Goal: Transaction & Acquisition: Purchase product/service

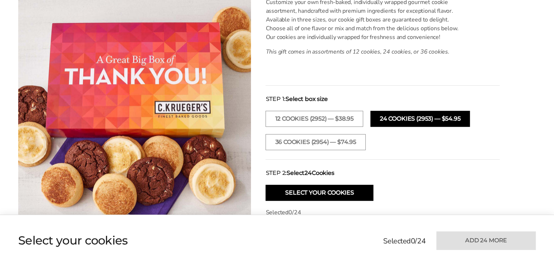
scroll to position [255, 0]
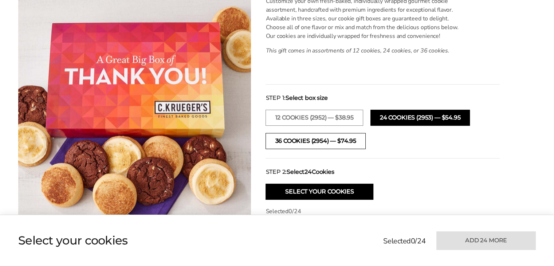
click at [271, 118] on button "36 COOKIES (2954) — $74.95" at bounding box center [315, 141] width 100 height 16
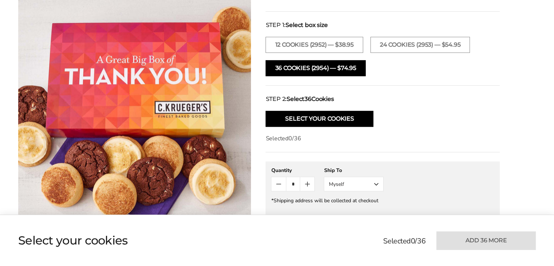
scroll to position [364, 0]
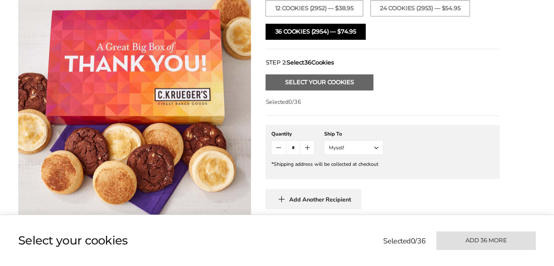
click at [271, 82] on button "Select Your Cookies" at bounding box center [319, 82] width 108 height 16
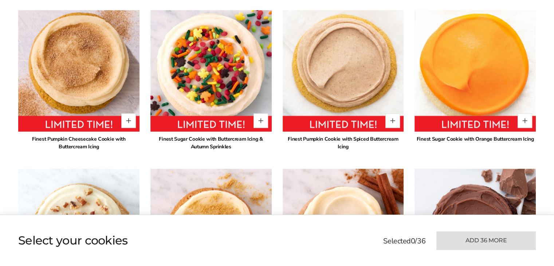
scroll to position [587, 0]
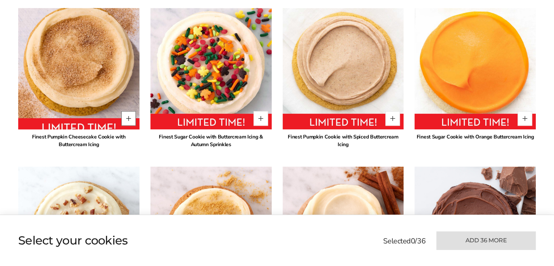
click at [130, 117] on button "Quantity button plus" at bounding box center [128, 118] width 15 height 15
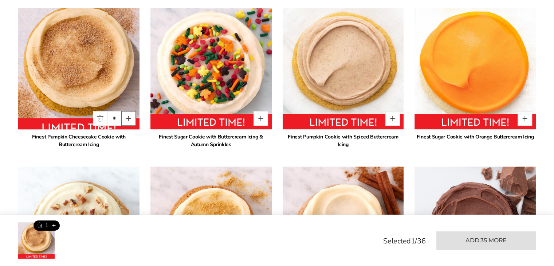
click at [129, 118] on button "Quantity button plus" at bounding box center [128, 118] width 15 height 15
type input "*"
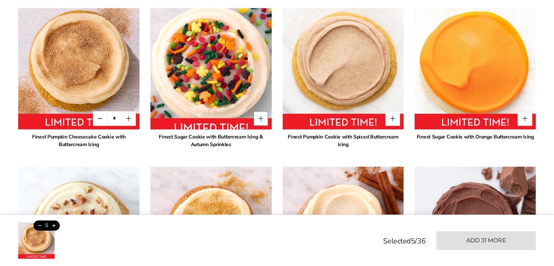
click at [261, 118] on button "Quantity button plus" at bounding box center [260, 118] width 15 height 15
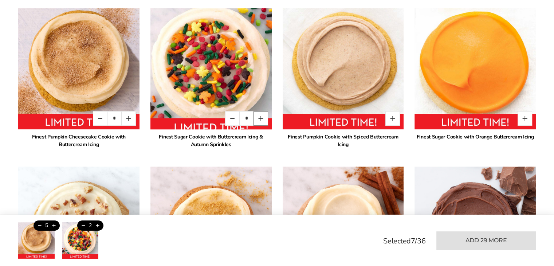
click at [261, 118] on button "Quantity button plus" at bounding box center [260, 118] width 15 height 15
type input "*"
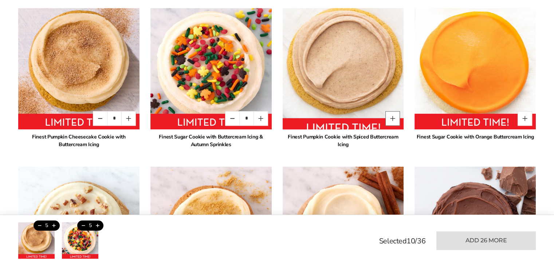
click at [271, 118] on button "Quantity button plus" at bounding box center [392, 118] width 15 height 15
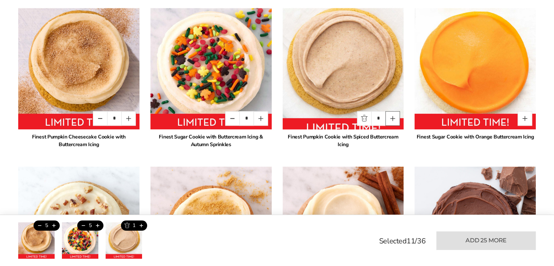
click at [271, 118] on button "Quantity button plus" at bounding box center [392, 118] width 15 height 15
type input "*"
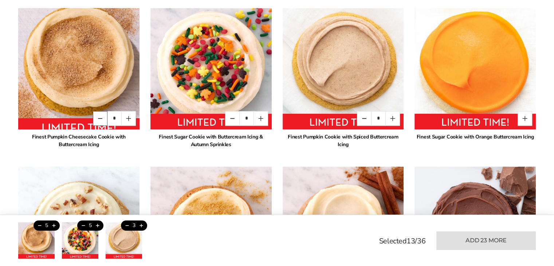
click at [95, 114] on button "Quantity button minus" at bounding box center [100, 118] width 15 height 15
type input "*"
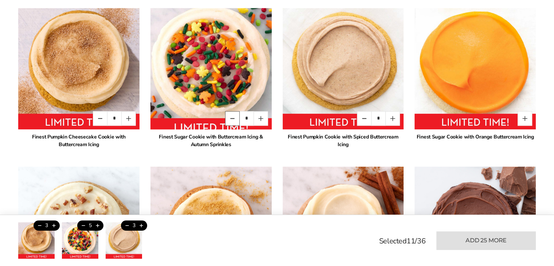
click at [228, 118] on button "Quantity button minus" at bounding box center [232, 118] width 15 height 15
type input "*"
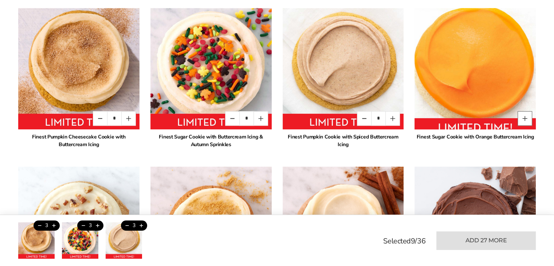
click at [271, 118] on button "Quantity button plus" at bounding box center [524, 118] width 15 height 15
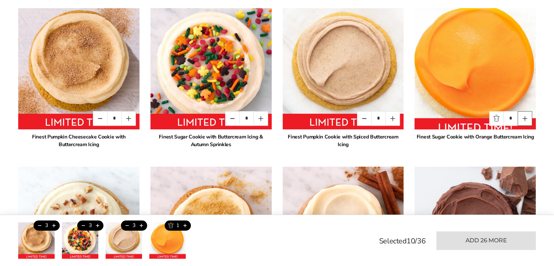
click at [271, 118] on button "Quantity button plus" at bounding box center [524, 118] width 15 height 15
type input "*"
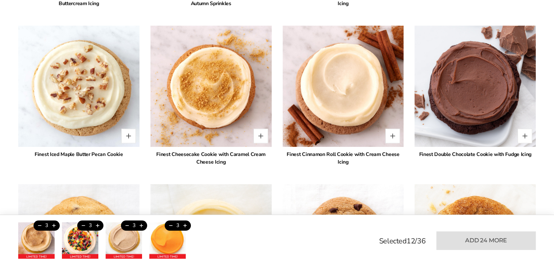
scroll to position [732, 0]
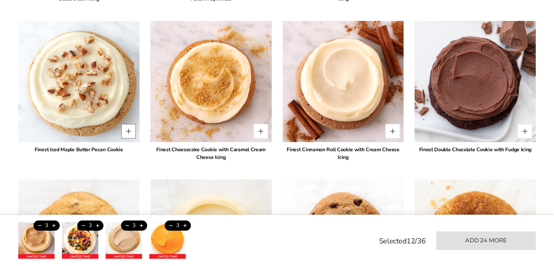
click at [126, 118] on button "Quantity button plus" at bounding box center [128, 131] width 15 height 15
click at [127, 118] on button "Quantity button plus" at bounding box center [128, 131] width 15 height 15
type input "*"
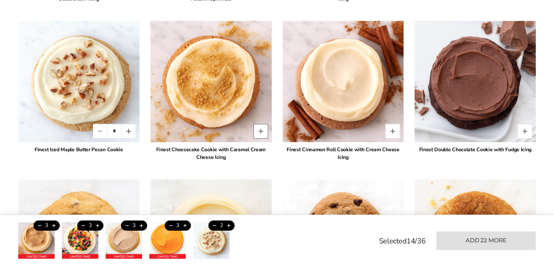
click at [260, 118] on button "Quantity button plus" at bounding box center [260, 131] width 15 height 15
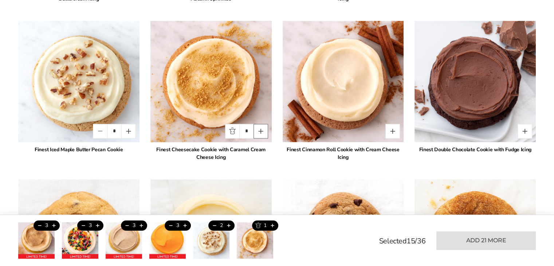
click at [260, 118] on button "Quantity button plus" at bounding box center [260, 131] width 15 height 15
type input "*"
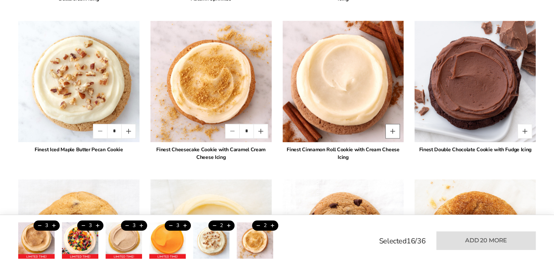
click at [271, 118] on button "Quantity button plus" at bounding box center [392, 131] width 15 height 15
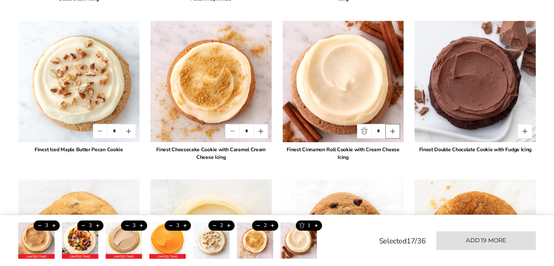
click at [271, 118] on button "Quantity button plus" at bounding box center [392, 131] width 15 height 15
type input "*"
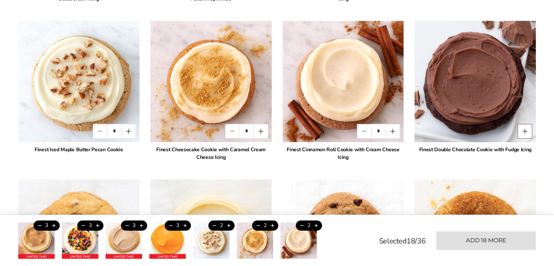
click at [271, 118] on button "Quantity button plus" at bounding box center [524, 131] width 15 height 15
type input "*"
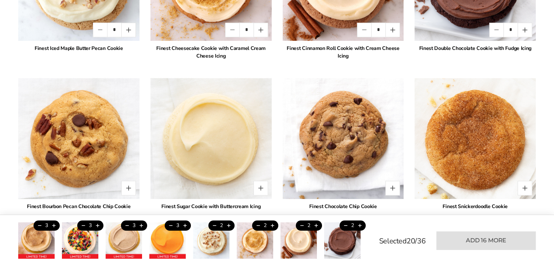
scroll to position [878, 0]
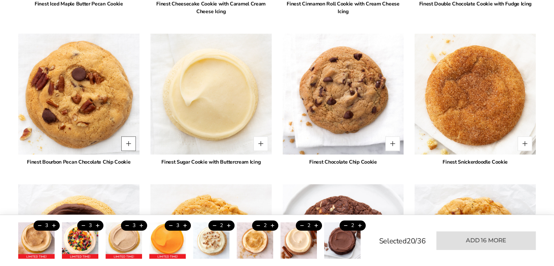
click at [128, 118] on button "Quantity button plus" at bounding box center [128, 143] width 15 height 15
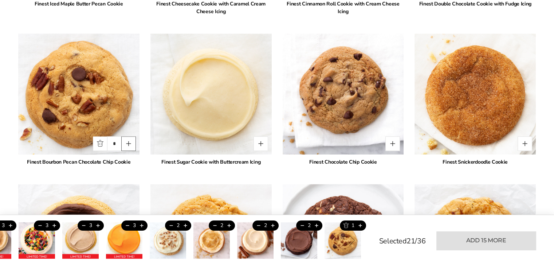
click at [128, 118] on button "Quantity button plus" at bounding box center [128, 143] width 15 height 15
type input "*"
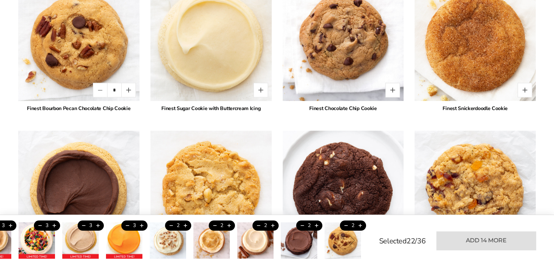
scroll to position [914, 0]
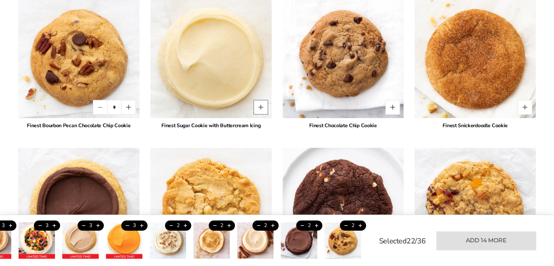
click at [260, 105] on button "Quantity button plus" at bounding box center [260, 107] width 15 height 15
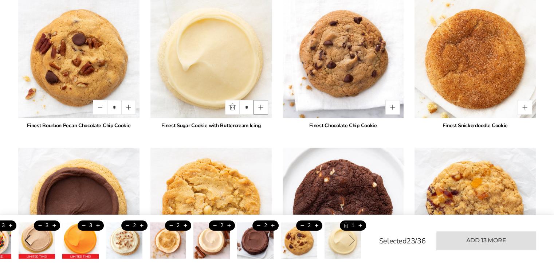
click at [260, 105] on button "Quantity button plus" at bounding box center [260, 107] width 15 height 15
type input "*"
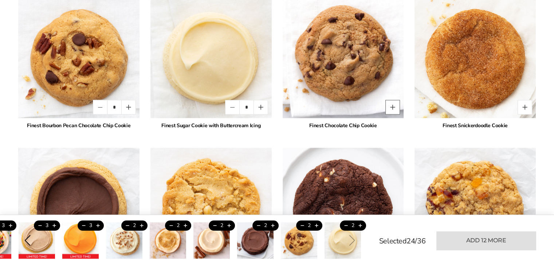
click at [271, 105] on button "Quantity button plus" at bounding box center [392, 107] width 15 height 15
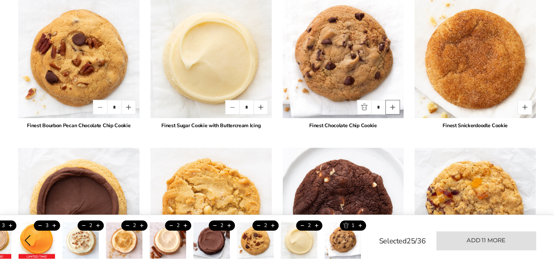
click at [271, 105] on button "Quantity button plus" at bounding box center [392, 107] width 15 height 15
type input "*"
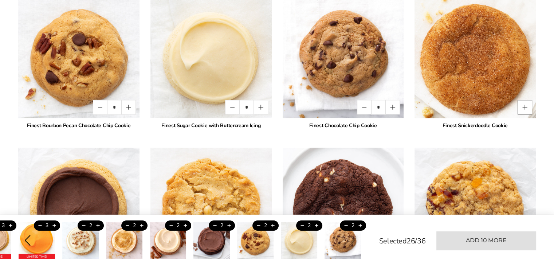
click at [271, 112] on button "Quantity button plus" at bounding box center [524, 107] width 15 height 15
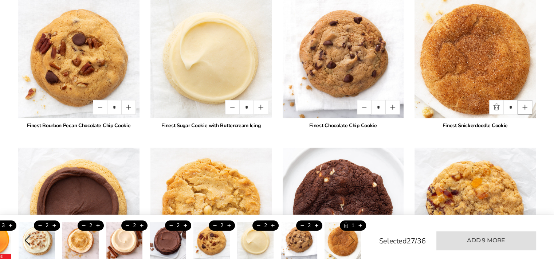
click at [271, 112] on button "Quantity button plus" at bounding box center [524, 107] width 15 height 15
type input "*"
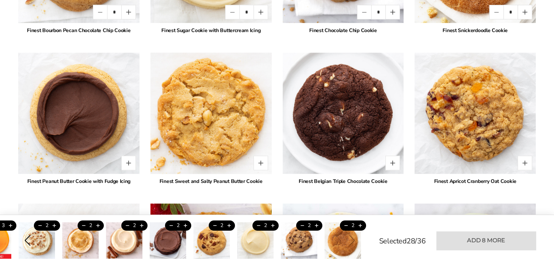
scroll to position [1023, 0]
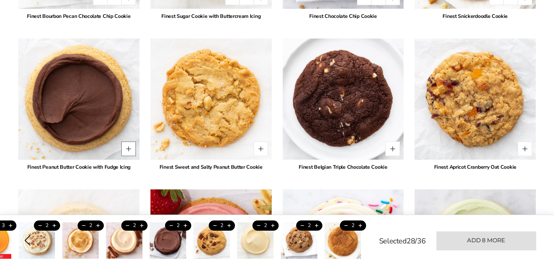
click at [128, 118] on button "Quantity button plus" at bounding box center [128, 148] width 15 height 15
type input "*"
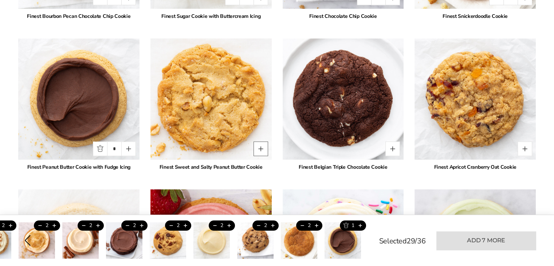
click at [262, 118] on button "Quantity button plus" at bounding box center [260, 148] width 15 height 15
type input "*"
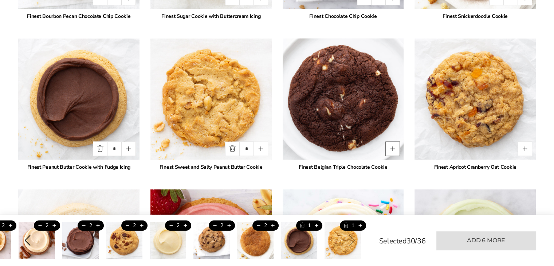
click at [271, 118] on button "Quantity button plus" at bounding box center [392, 148] width 15 height 15
type input "*"
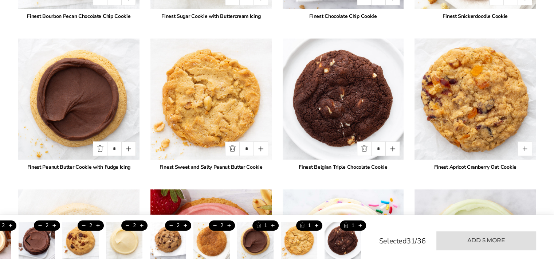
click at [271, 118] on div "*" at bounding box center [510, 148] width 43 height 15
click at [271, 118] on button "Quantity button plus" at bounding box center [524, 148] width 15 height 15
type input "*"
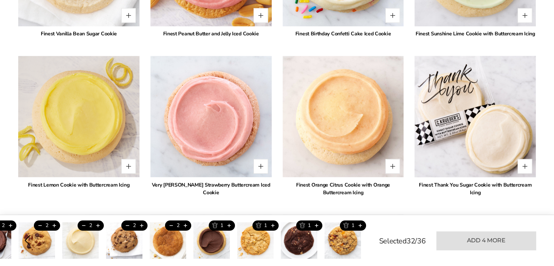
scroll to position [1314, 0]
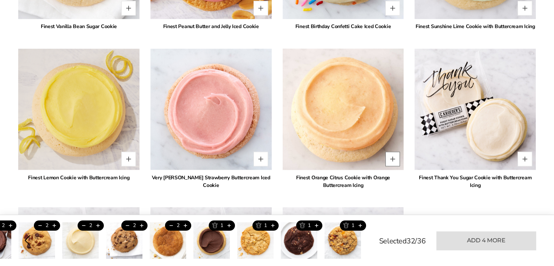
click at [271, 118] on button "Quantity button plus" at bounding box center [392, 158] width 15 height 15
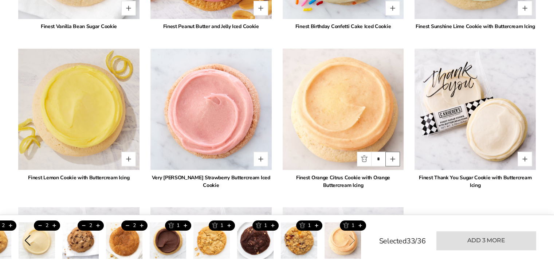
click at [271, 118] on button "Quantity button plus" at bounding box center [392, 158] width 15 height 15
type input "*"
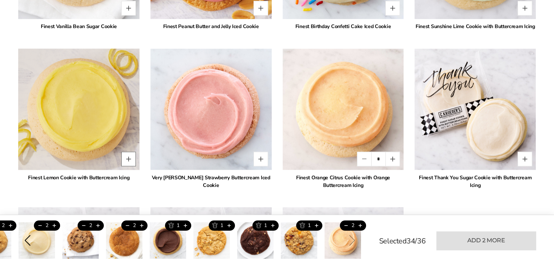
click at [128, 118] on button "Quantity button plus" at bounding box center [128, 158] width 15 height 15
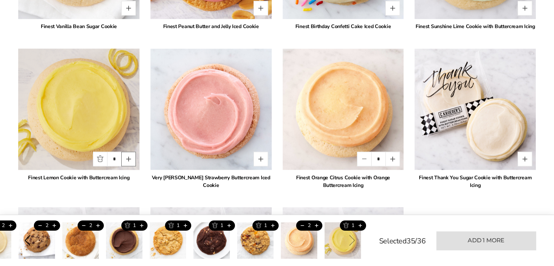
click at [128, 118] on button "Quantity button plus" at bounding box center [128, 158] width 15 height 15
type input "*"
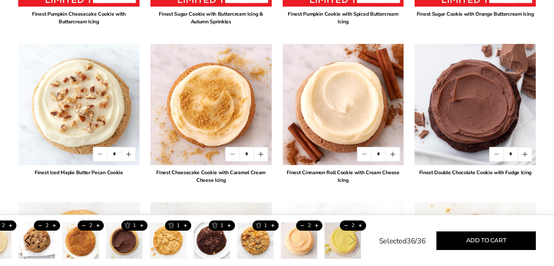
scroll to position [587, 0]
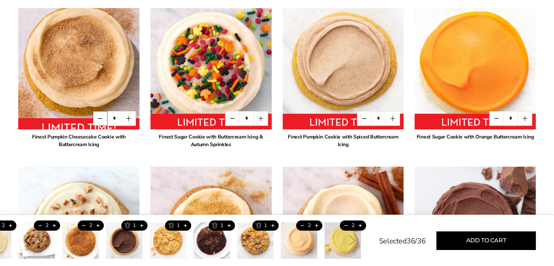
click at [99, 116] on button "Quantity button minus" at bounding box center [100, 118] width 15 height 15
type input "*"
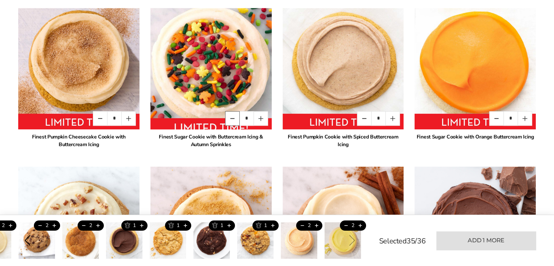
click at [230, 113] on button "Quantity button minus" at bounding box center [232, 118] width 15 height 15
type input "*"
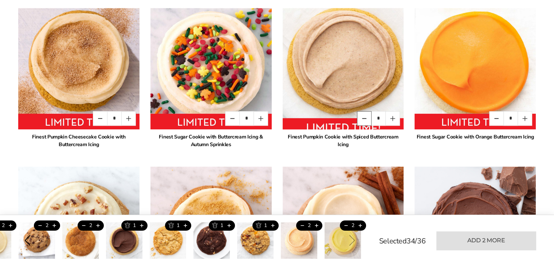
click at [271, 117] on button "Quantity button minus" at bounding box center [364, 118] width 15 height 15
type input "*"
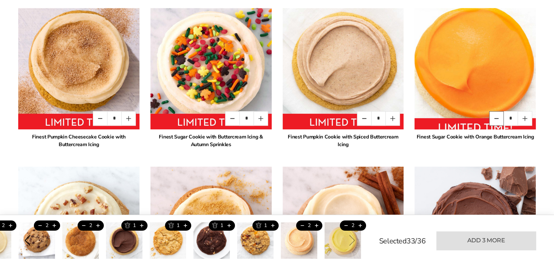
click at [271, 118] on button "Quantity button minus" at bounding box center [496, 118] width 15 height 15
type input "*"
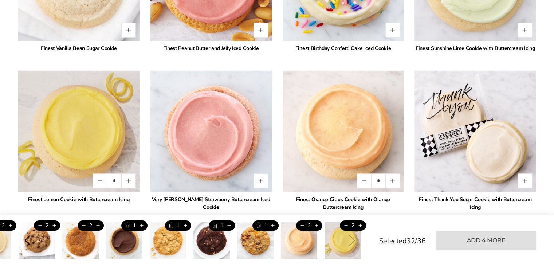
scroll to position [1205, 0]
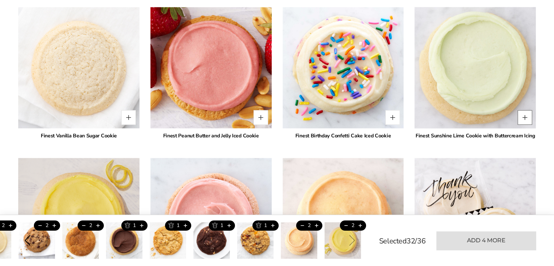
click at [271, 114] on button "Quantity button plus" at bounding box center [524, 117] width 15 height 15
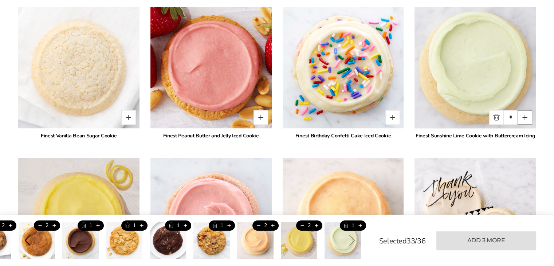
click at [271, 114] on button "Quantity button plus" at bounding box center [524, 117] width 15 height 15
type input "*"
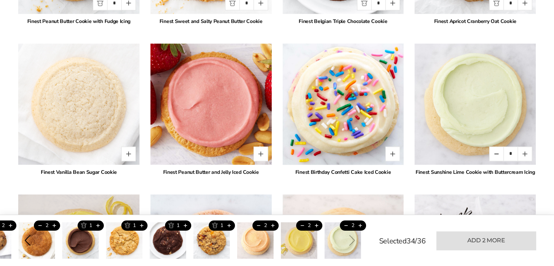
scroll to position [1169, 0]
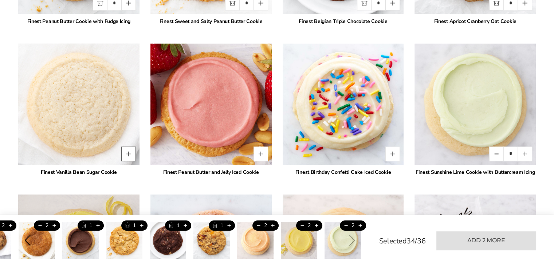
click at [131, 118] on button "Quantity button plus" at bounding box center [128, 153] width 15 height 15
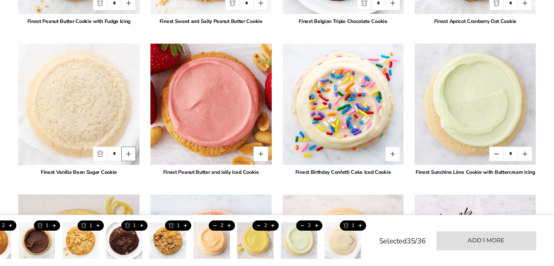
click at [131, 118] on button "Quantity button plus" at bounding box center [128, 153] width 15 height 15
type input "*"
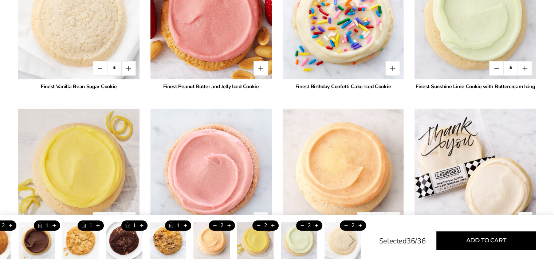
scroll to position [1242, 0]
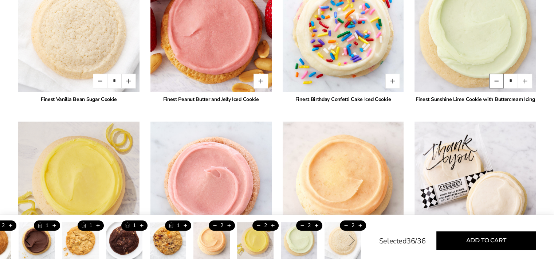
click at [271, 81] on button "Quantity button minus" at bounding box center [496, 81] width 15 height 15
type input "*"
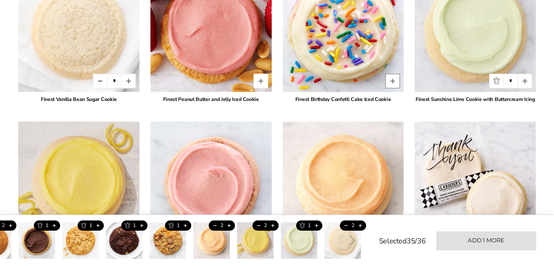
click at [271, 78] on button "Quantity button plus" at bounding box center [392, 81] width 15 height 15
type input "*"
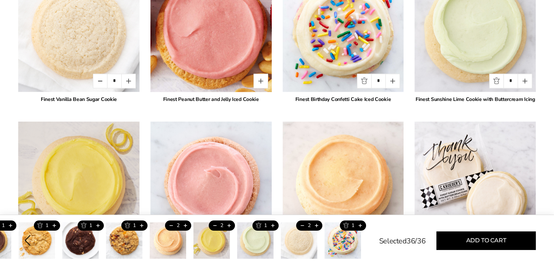
drag, startPoint x: 259, startPoint y: 82, endPoint x: 252, endPoint y: 81, distance: 7.4
click at [259, 82] on button "Quantity button plus" at bounding box center [260, 81] width 15 height 15
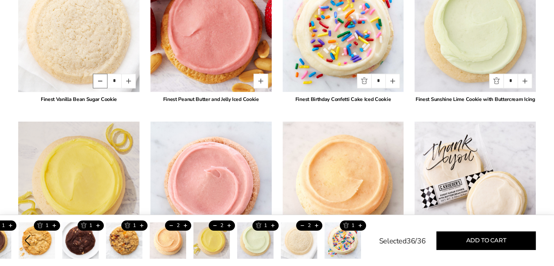
click at [100, 77] on button "Quantity button minus" at bounding box center [100, 81] width 15 height 15
type input "*"
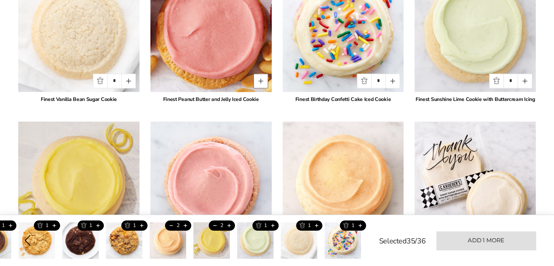
click at [255, 79] on button "Quantity button plus" at bounding box center [260, 81] width 15 height 15
type input "*"
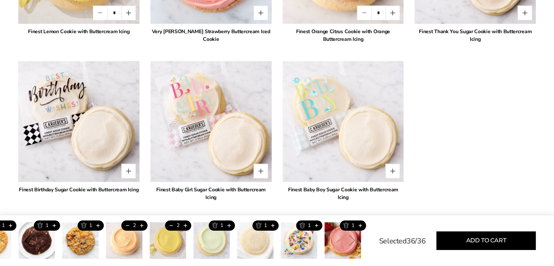
scroll to position [1314, 0]
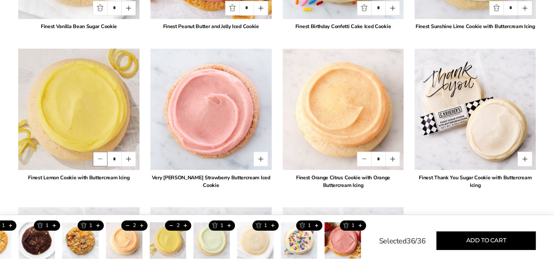
click at [105, 118] on button "Quantity button minus" at bounding box center [100, 158] width 15 height 15
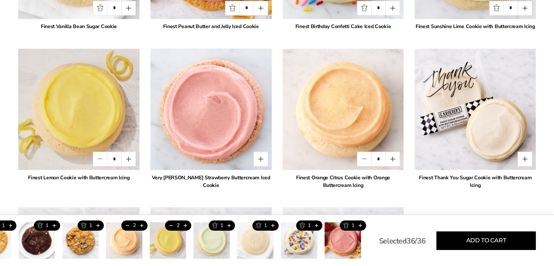
type input "*"
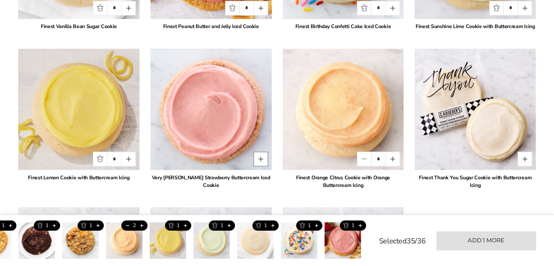
click at [262, 118] on button "Quantity button plus" at bounding box center [260, 158] width 15 height 15
type input "*"
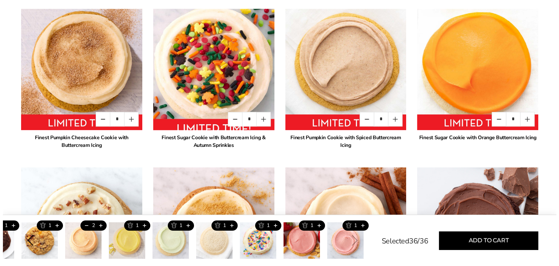
scroll to position [587, 0]
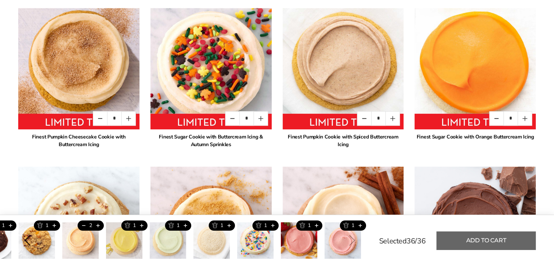
click at [271, 118] on button "Add to cart" at bounding box center [485, 240] width 99 height 19
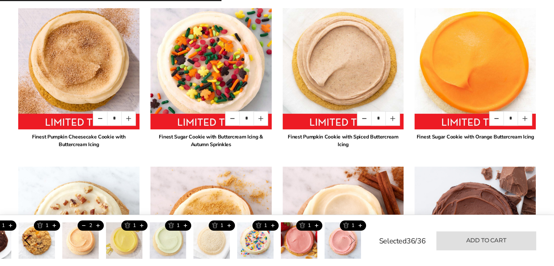
type input "*"
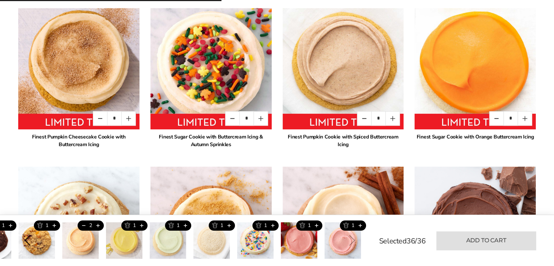
type input "*"
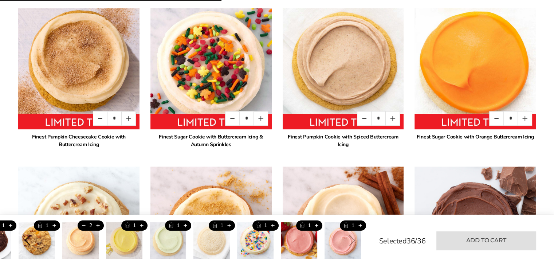
type input "*"
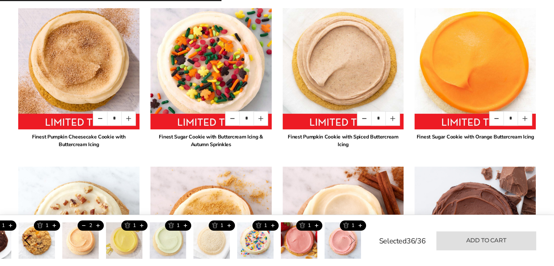
type input "*"
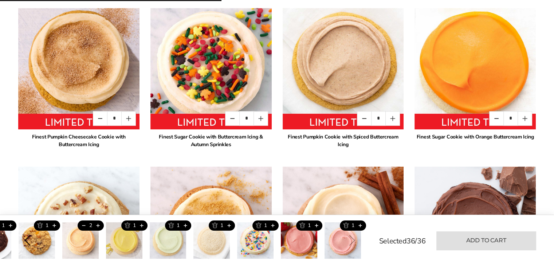
type input "*"
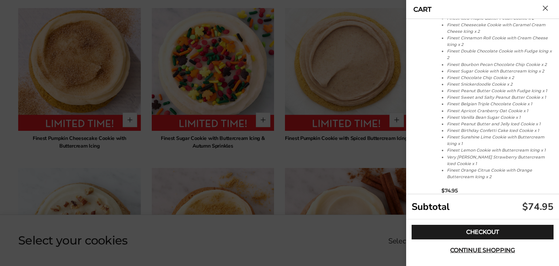
scroll to position [138, 0]
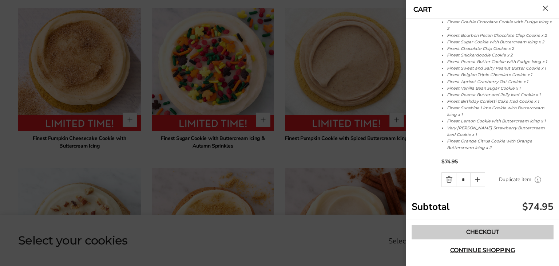
click at [271, 118] on link "Checkout" at bounding box center [483, 232] width 142 height 15
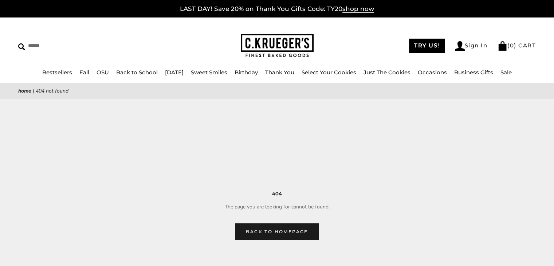
click at [148, 4] on p "LAST DAY! Save 20% on Thank You Gifts Code: TY20 shop now" at bounding box center [277, 9] width 542 height 10
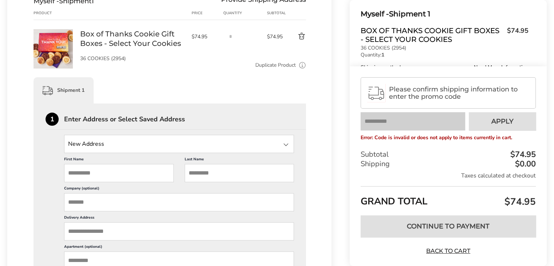
scroll to position [109, 0]
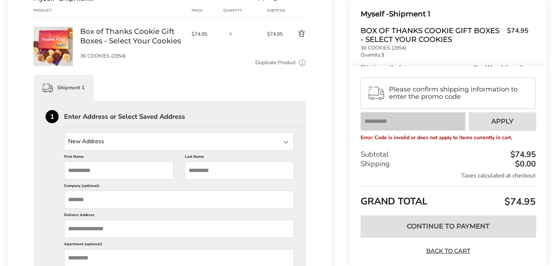
click at [496, 31] on span "Box of Thanks Cookie Gift Boxes - Select Your Cookies" at bounding box center [431, 34] width 143 height 17
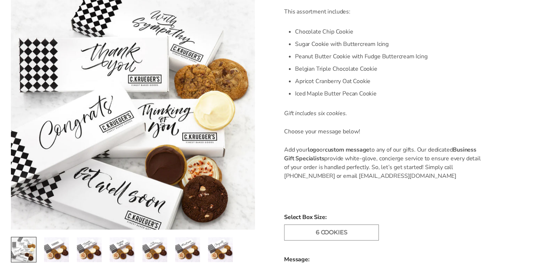
scroll to position [222, 0]
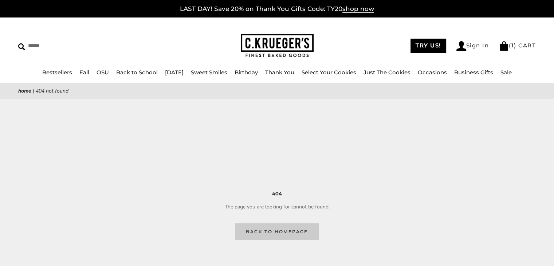
click at [282, 233] on link "Back to homepage" at bounding box center [276, 231] width 83 height 16
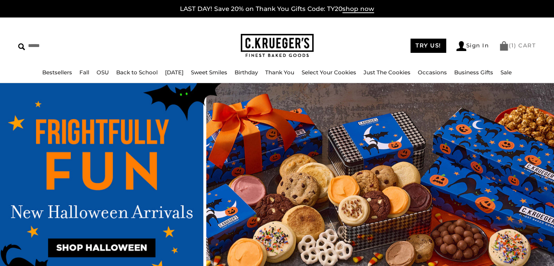
click at [517, 48] on link "( 1 ) CART" at bounding box center [517, 45] width 37 height 7
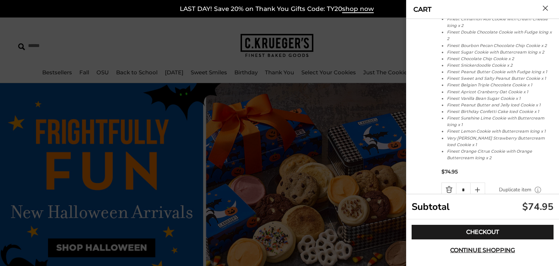
scroll to position [138, 0]
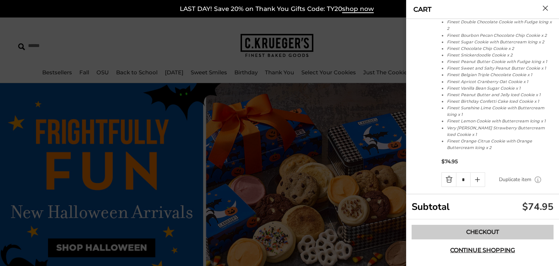
click at [484, 229] on link "Checkout" at bounding box center [483, 232] width 142 height 15
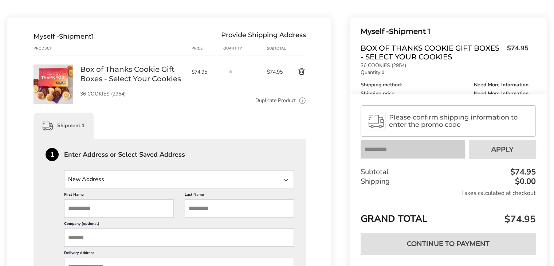
scroll to position [73, 0]
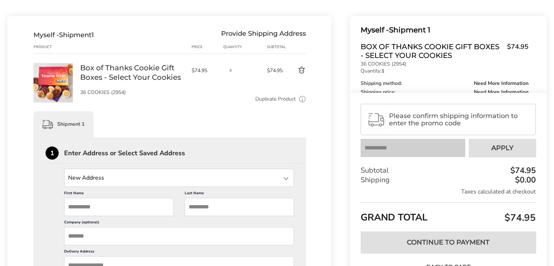
click at [74, 176] on input "State" at bounding box center [179, 177] width 230 height 18
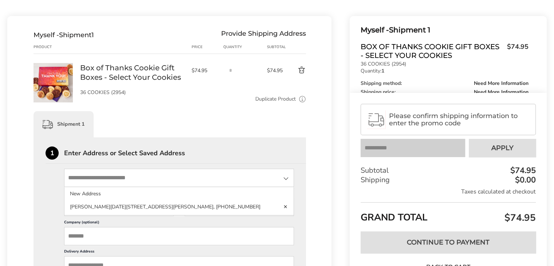
click at [74, 177] on input "State" at bounding box center [179, 177] width 230 height 18
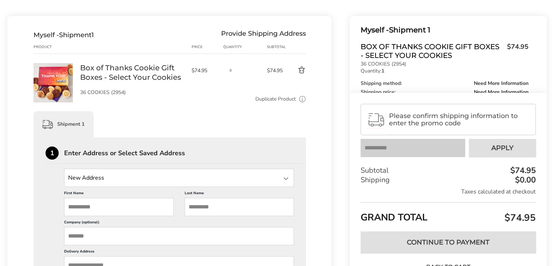
click at [76, 209] on input "First Name" at bounding box center [119, 207] width 110 height 18
type input "****"
type input "*****"
click at [114, 241] on input "Company (optional)" at bounding box center [179, 236] width 230 height 18
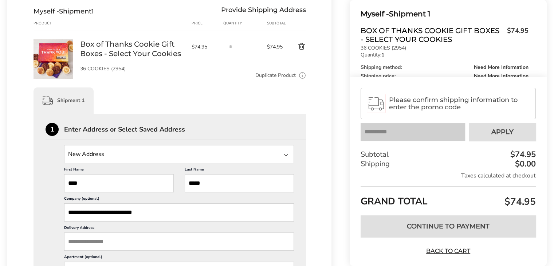
scroll to position [146, 0]
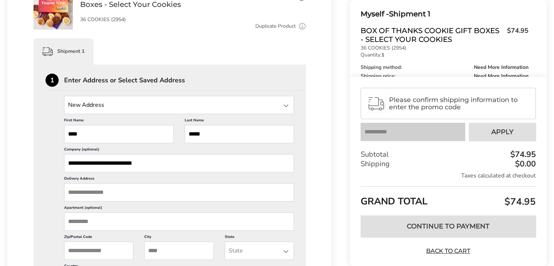
type input "**********"
click at [99, 195] on input "Delivery Address" at bounding box center [179, 192] width 230 height 18
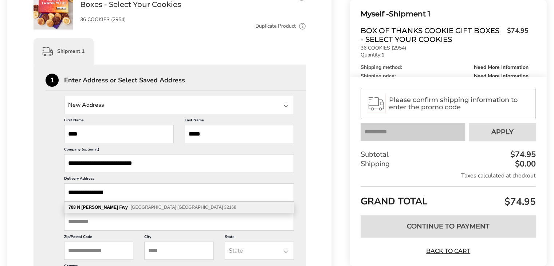
click at [119, 205] on b "Fwy" at bounding box center [123, 207] width 8 height 5
type input "**********"
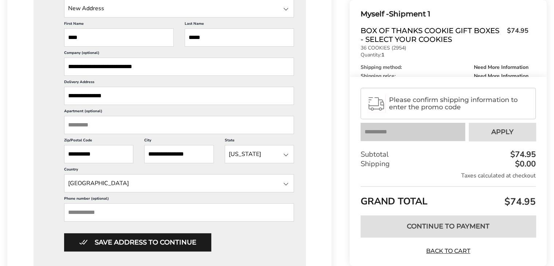
scroll to position [255, 0]
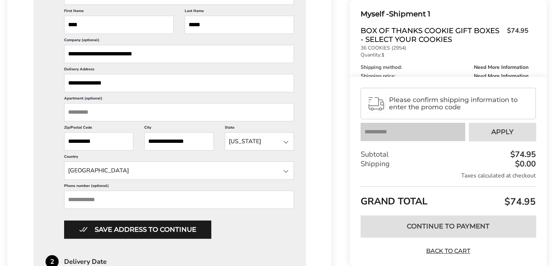
click at [114, 199] on input "Phone number (optional)" at bounding box center [179, 199] width 230 height 18
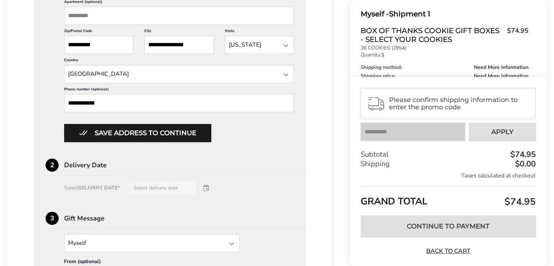
scroll to position [364, 0]
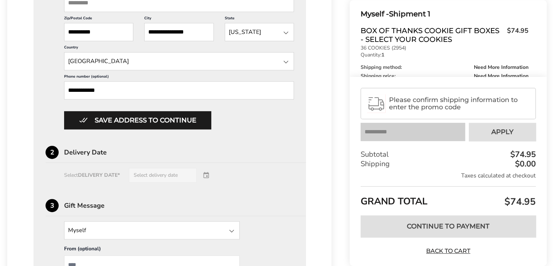
type input "**********"
click at [29, 99] on div "**********" at bounding box center [169, 47] width 324 height 645
click at [208, 177] on div "Select DELIVERY DATE* Select delivery date" at bounding box center [169, 175] width 248 height 15
click at [117, 175] on div "Select DELIVERY DATE* Select delivery date" at bounding box center [169, 175] width 248 height 15
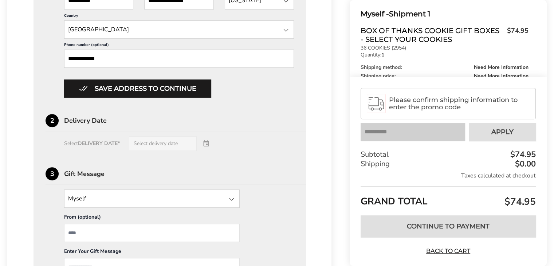
scroll to position [405, 0]
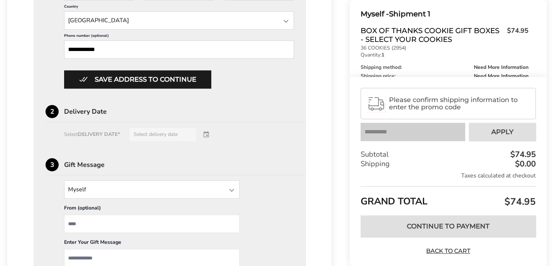
click at [106, 187] on input "State" at bounding box center [151, 189] width 175 height 18
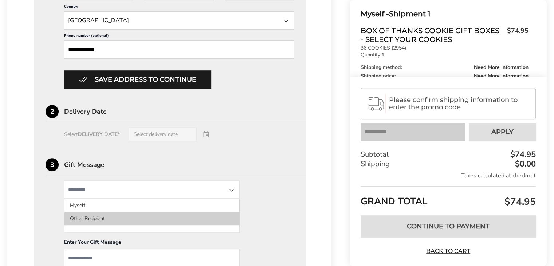
click at [91, 213] on li "Other Recipient" at bounding box center [151, 218] width 175 height 13
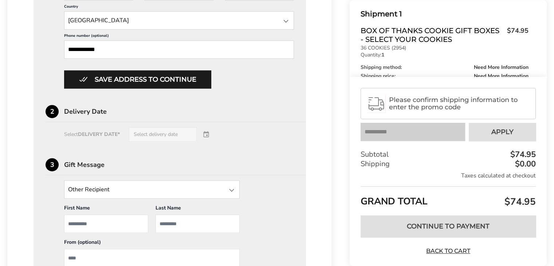
click at [102, 223] on input "First Name" at bounding box center [106, 223] width 84 height 18
click at [167, 132] on div "Select DELIVERY DATE* Select delivery date" at bounding box center [169, 134] width 248 height 15
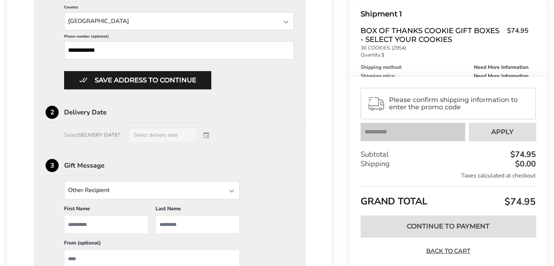
scroll to position [259, 0]
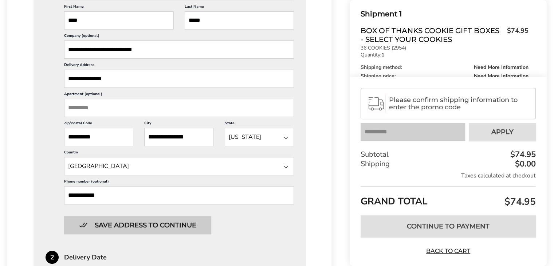
click at [135, 220] on button "Save address to continue" at bounding box center [137, 225] width 147 height 18
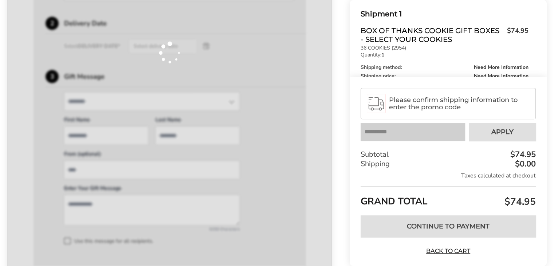
type input "****"
type input "*****"
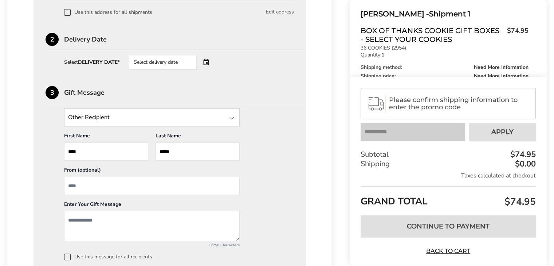
click at [158, 62] on div "Select delivery date" at bounding box center [163, 62] width 68 height 15
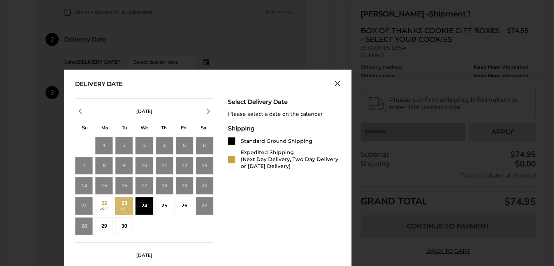
click at [144, 203] on div "24" at bounding box center [144, 206] width 18 height 18
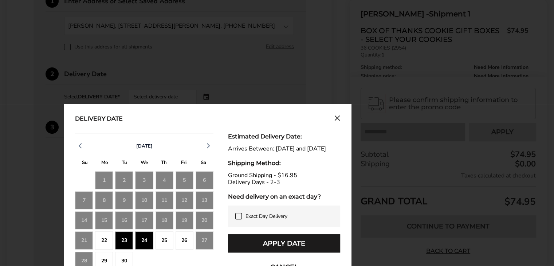
scroll to position [223, 0]
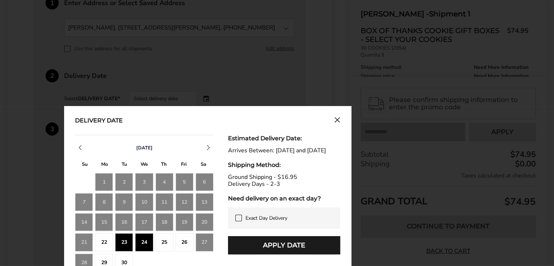
click at [339, 119] on icon "Close calendar" at bounding box center [337, 120] width 6 height 6
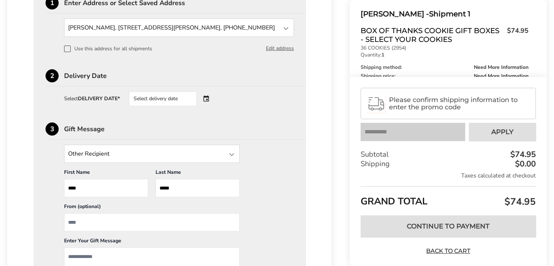
click at [157, 96] on div "Select delivery date" at bounding box center [163, 98] width 68 height 15
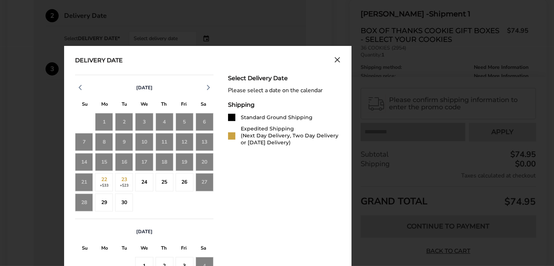
scroll to position [296, 0]
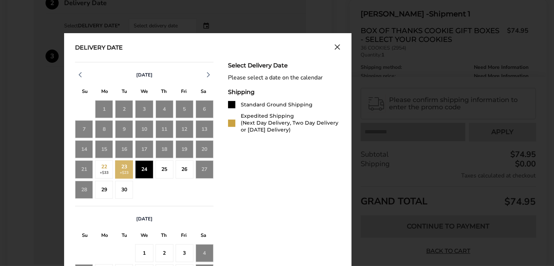
click at [148, 163] on div "24" at bounding box center [144, 169] width 18 height 18
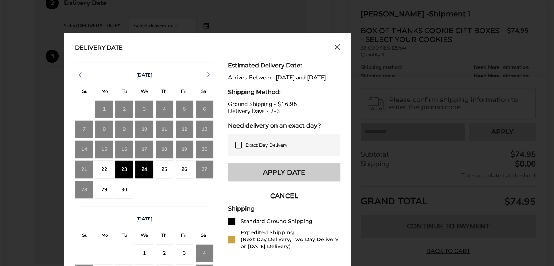
click at [290, 181] on button "Apply Date" at bounding box center [284, 172] width 112 height 18
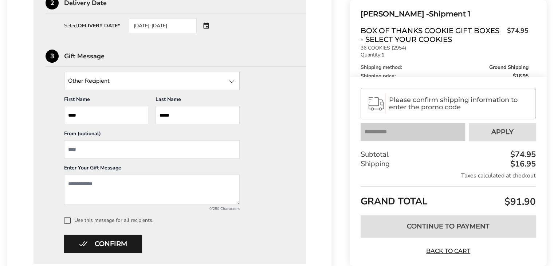
click at [174, 28] on div "09/23/2025-09/24/2025" at bounding box center [163, 26] width 68 height 15
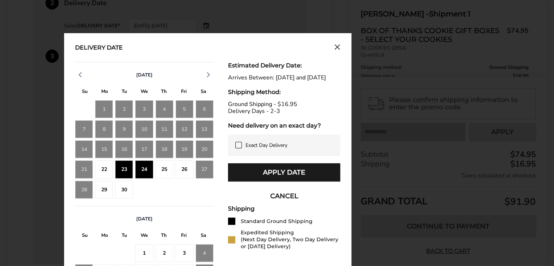
click at [148, 170] on div "24" at bounding box center [144, 169] width 18 height 18
click at [186, 202] on div "September 2025 S M T W T F S 31 1 2 3 4 5 6 7 8 9 10 11 12 13 14 15 16 17 18 19…" at bounding box center [144, 134] width 138 height 144
click at [297, 205] on button "CANCEL" at bounding box center [284, 196] width 112 height 18
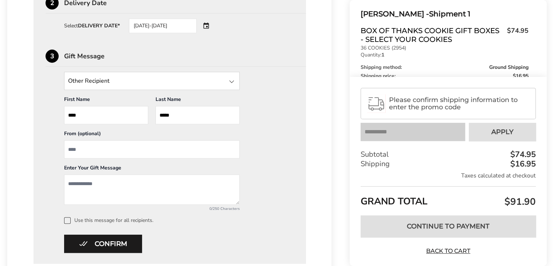
click at [183, 24] on div "09/23/2025-09/24/2025" at bounding box center [163, 26] width 68 height 15
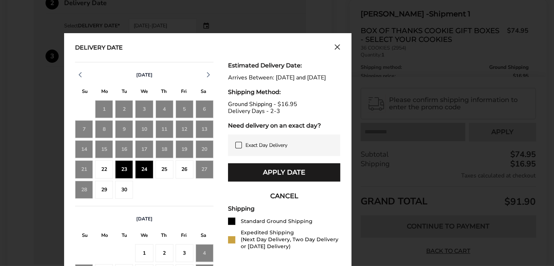
click at [128, 162] on div "23" at bounding box center [124, 169] width 18 height 18
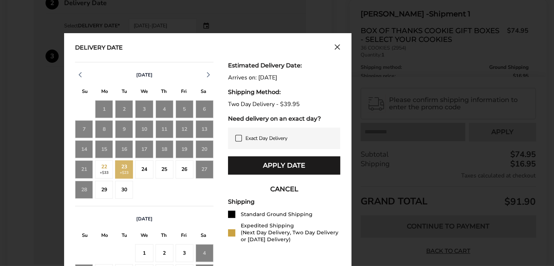
click at [140, 169] on div "24" at bounding box center [144, 169] width 18 height 18
click at [166, 165] on div "25" at bounding box center [164, 169] width 18 height 18
click at [143, 165] on div "24" at bounding box center [144, 169] width 18 height 18
click at [240, 132] on div "Exact Day Delivery" at bounding box center [284, 137] width 112 height 21
click at [238, 137] on icon at bounding box center [238, 138] width 6 height 6
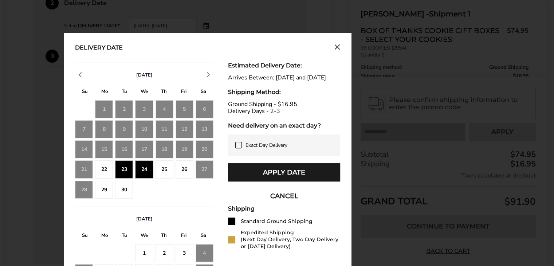
click at [342, 48] on div "Delivery Date September 2025 S M T W T F S 31 1 2 3 4 5 6 7 8 9 10 11 12 13 14 …" at bounding box center [207, 196] width 287 height 327
click at [337, 48] on icon "Close calendar" at bounding box center [337, 47] width 6 height 6
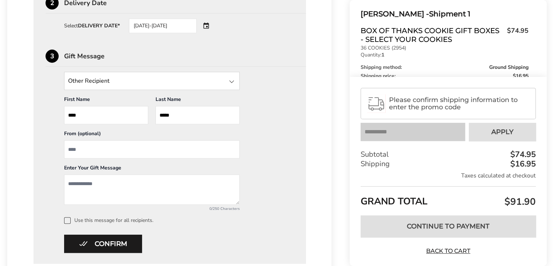
click at [176, 21] on div "09/23/2025-09/24/2025" at bounding box center [163, 26] width 68 height 15
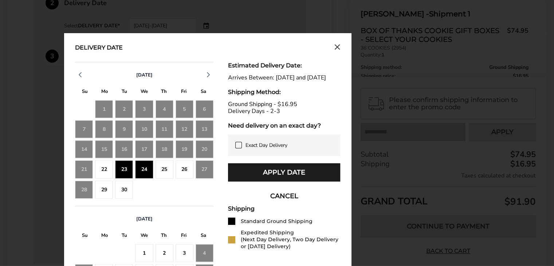
click at [121, 165] on div "23" at bounding box center [124, 169] width 18 height 18
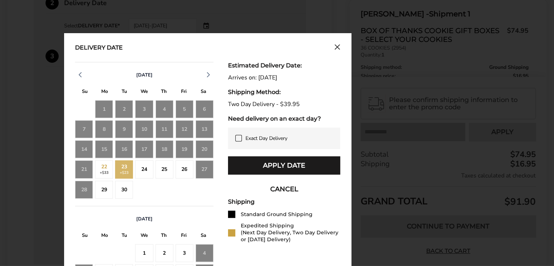
click at [160, 197] on div "2" at bounding box center [164, 190] width 18 height 18
click at [148, 175] on div "24" at bounding box center [144, 169] width 18 height 18
click at [239, 135] on icon at bounding box center [238, 138] width 6 height 6
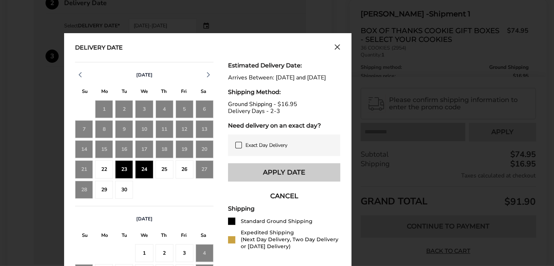
click at [288, 177] on button "Apply Date" at bounding box center [284, 172] width 112 height 18
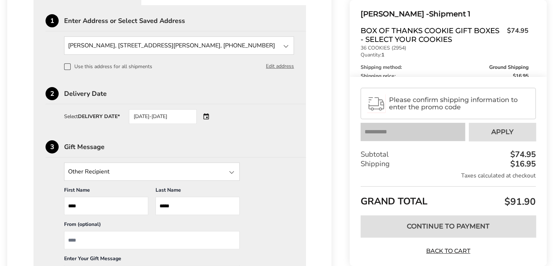
scroll to position [223, 0]
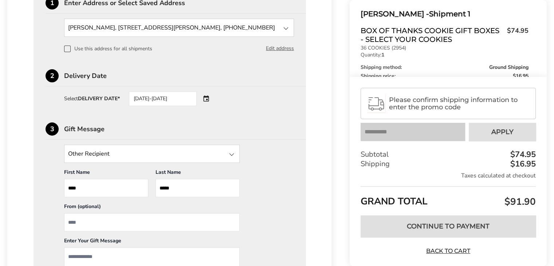
click at [99, 156] on input "State" at bounding box center [151, 153] width 175 height 18
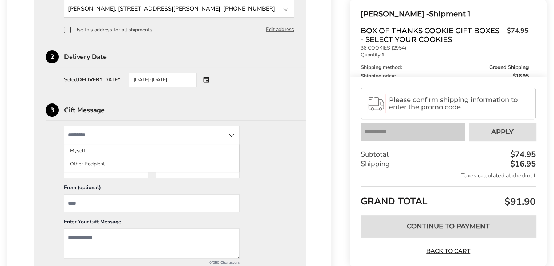
scroll to position [259, 0]
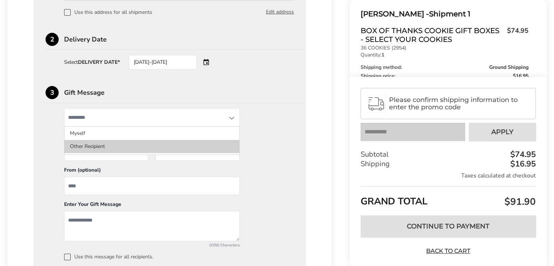
click at [84, 143] on li "Other Recipient" at bounding box center [151, 146] width 175 height 13
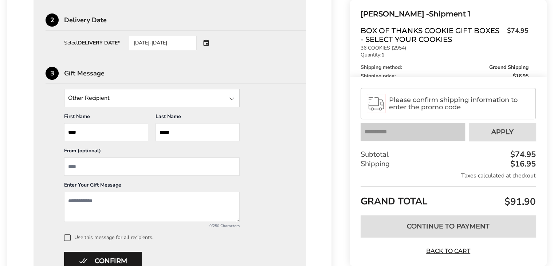
scroll to position [296, 0]
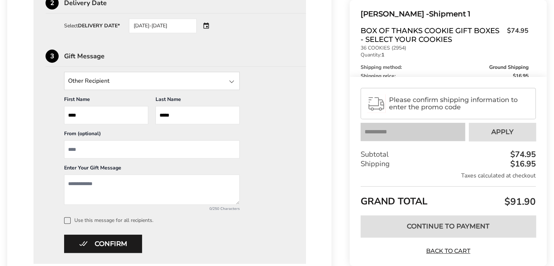
click at [96, 149] on input "From" at bounding box center [151, 149] width 175 height 18
type input "**********"
click at [118, 179] on textarea "Add a message" at bounding box center [151, 189] width 175 height 30
paste textarea "**********"
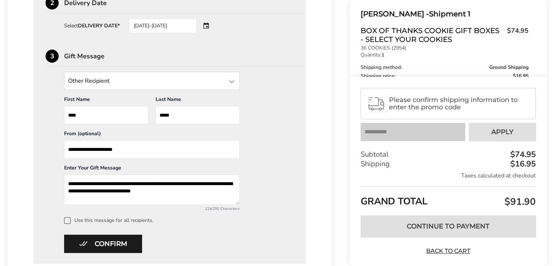
drag, startPoint x: 198, startPoint y: 195, endPoint x: -13, endPoint y: 135, distance: 219.2
click at [0, 135] on html "Skip to content ****** Bestsellers Fall NEW! Cozy Autumn Fall Celebration Water…" at bounding box center [277, 12] width 554 height 616
paste textarea "**********"
drag, startPoint x: 168, startPoint y: 198, endPoint x: 13, endPoint y: 169, distance: 158.1
click at [13, 169] on div "**********" at bounding box center [169, 33] width 324 height 480
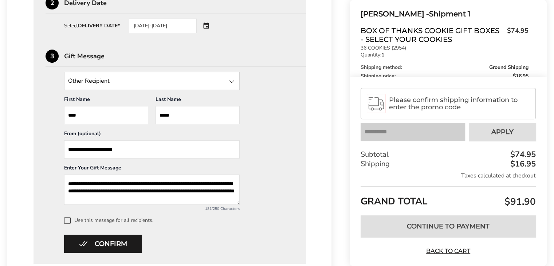
paste textarea "**********"
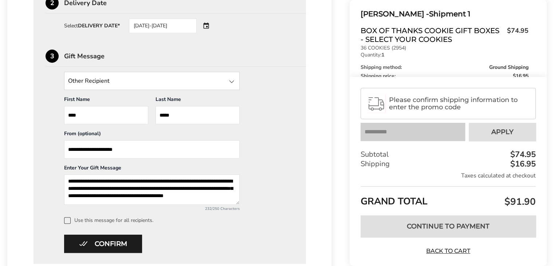
drag, startPoint x: 194, startPoint y: 193, endPoint x: 197, endPoint y: 189, distance: 4.9
click at [194, 193] on textarea "**********" at bounding box center [151, 189] width 175 height 30
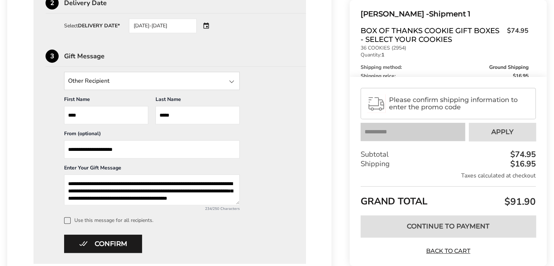
scroll to position [9, 0]
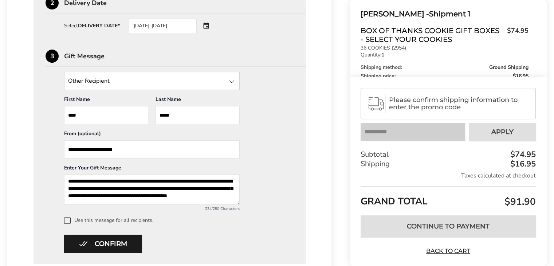
click at [195, 185] on textarea "**********" at bounding box center [151, 189] width 175 height 30
type textarea "**********"
click at [104, 241] on button "Confirm" at bounding box center [103, 243] width 78 height 18
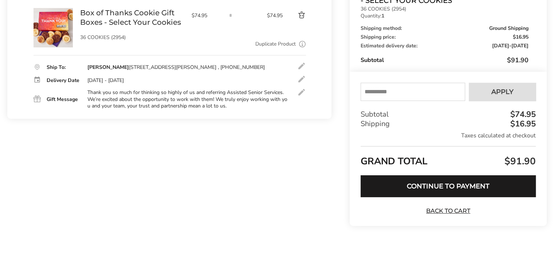
click at [378, 87] on input "text" at bounding box center [412, 92] width 104 height 18
type input "****"
click at [501, 89] on span "Apply" at bounding box center [502, 91] width 22 height 7
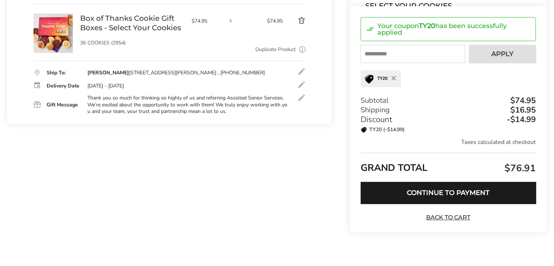
scroll to position [129, 0]
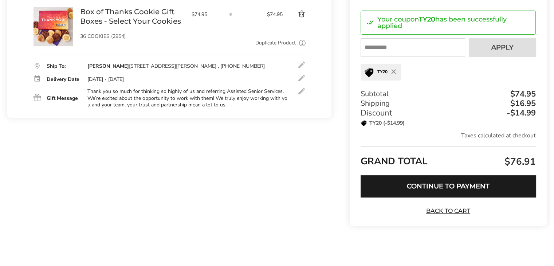
click at [297, 94] on div at bounding box center [301, 91] width 9 height 9
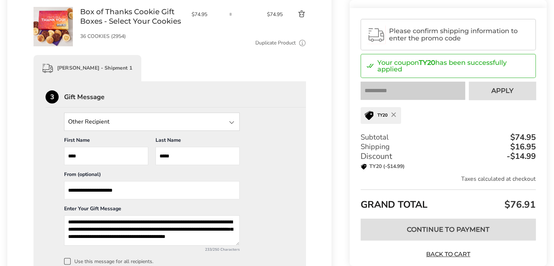
scroll to position [165, 0]
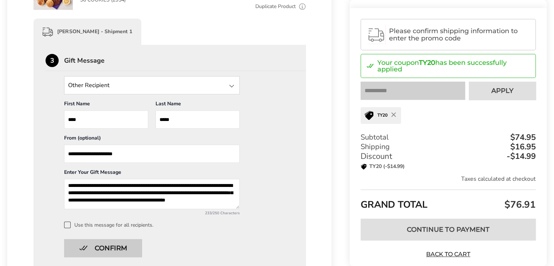
click at [95, 253] on button "Confirm" at bounding box center [103, 248] width 78 height 18
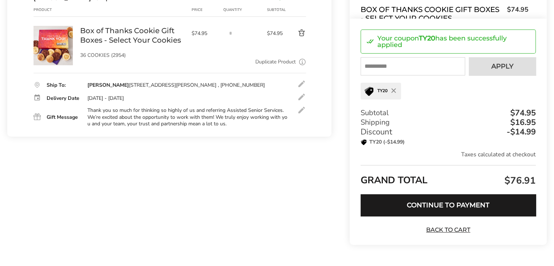
scroll to position [92, 0]
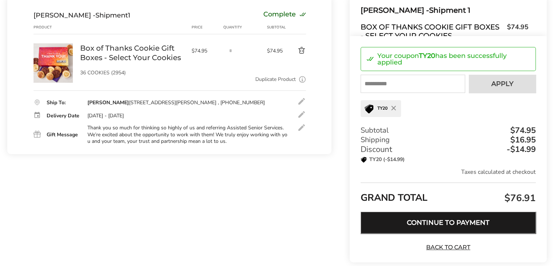
click at [440, 225] on button "Continue to Payment" at bounding box center [447, 222] width 175 height 22
